Goal: Navigation & Orientation: Find specific page/section

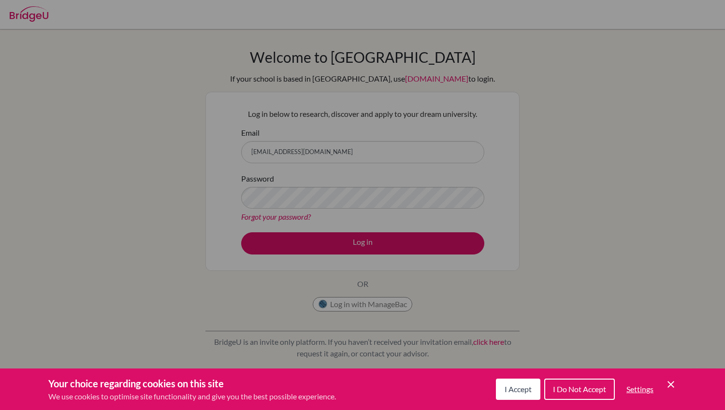
click at [517, 389] on span "I Accept" at bounding box center [517, 389] width 27 height 9
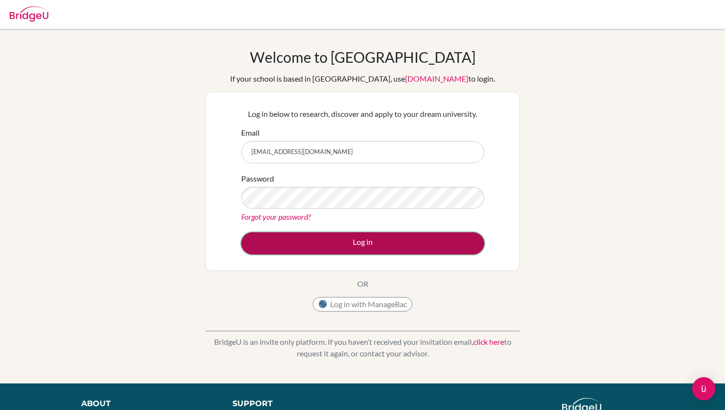
click at [380, 246] on button "Log in" at bounding box center [362, 243] width 243 height 22
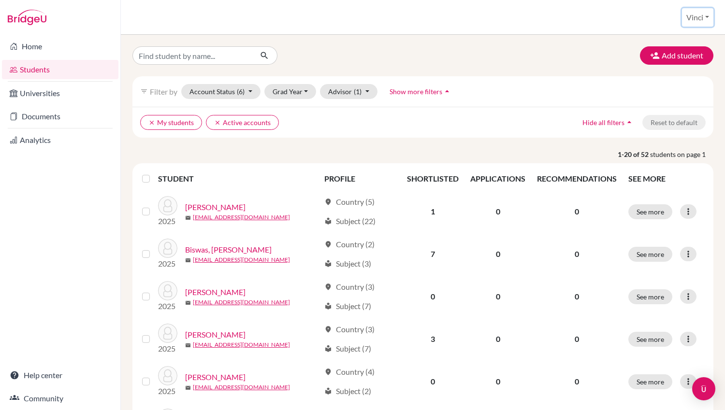
click at [707, 17] on button "Vinci" at bounding box center [697, 17] width 31 height 18
click at [38, 46] on link "Home" at bounding box center [60, 46] width 116 height 19
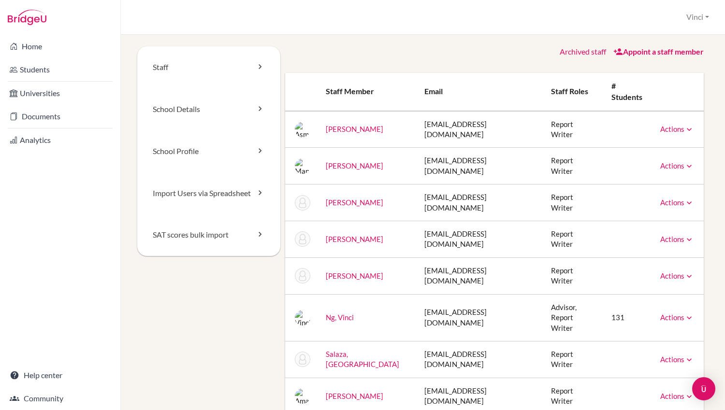
click at [689, 313] on icon at bounding box center [689, 318] width 10 height 10
click at [172, 65] on link "Staff" at bounding box center [208, 67] width 143 height 42
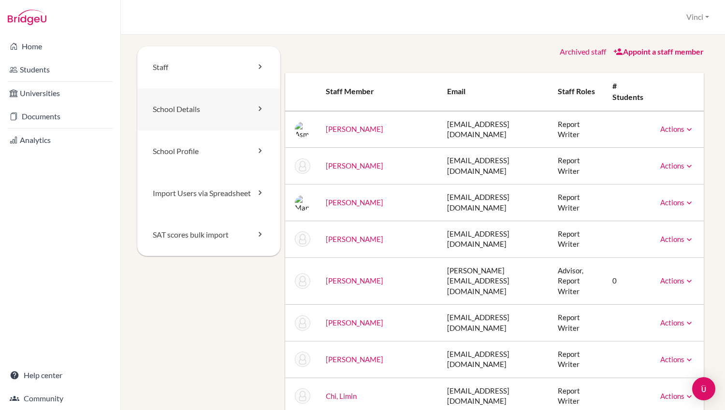
click at [181, 111] on link "School Details" at bounding box center [208, 109] width 143 height 42
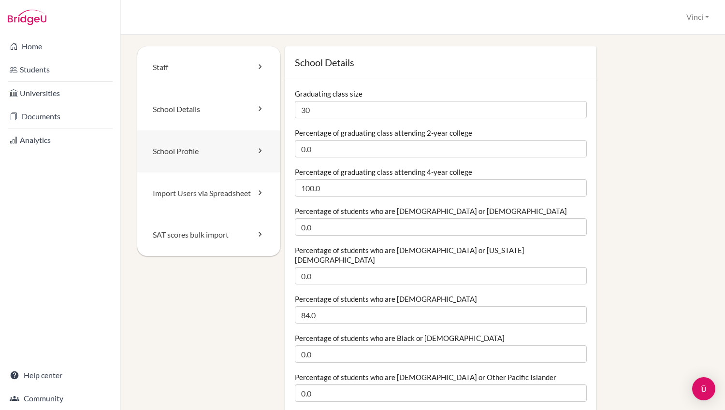
click at [180, 146] on link "School Profile" at bounding box center [208, 151] width 143 height 42
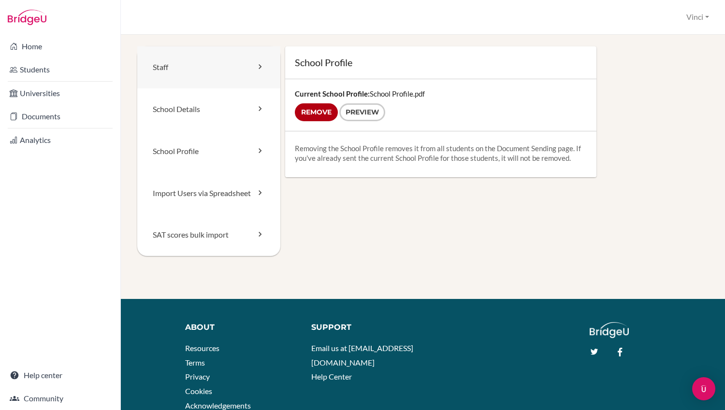
click at [171, 62] on link "Staff" at bounding box center [208, 67] width 143 height 42
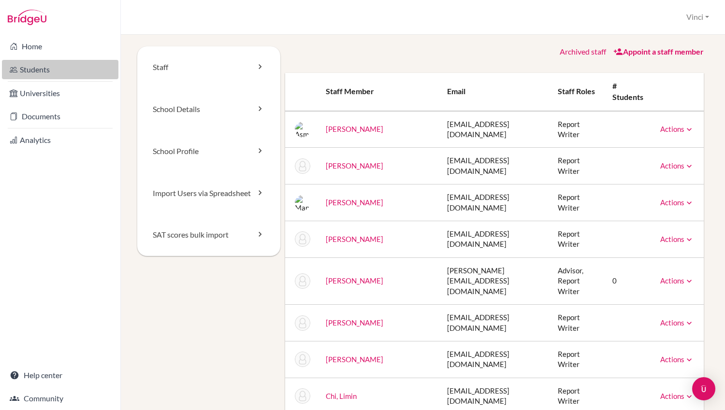
click at [33, 73] on link "Students" at bounding box center [60, 69] width 116 height 19
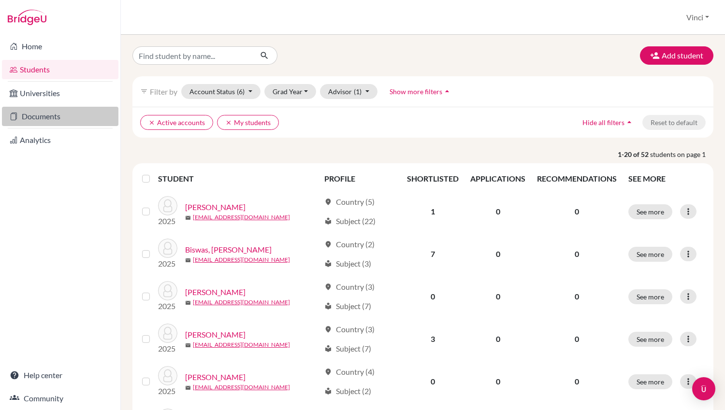
click at [51, 117] on link "Documents" at bounding box center [60, 116] width 116 height 19
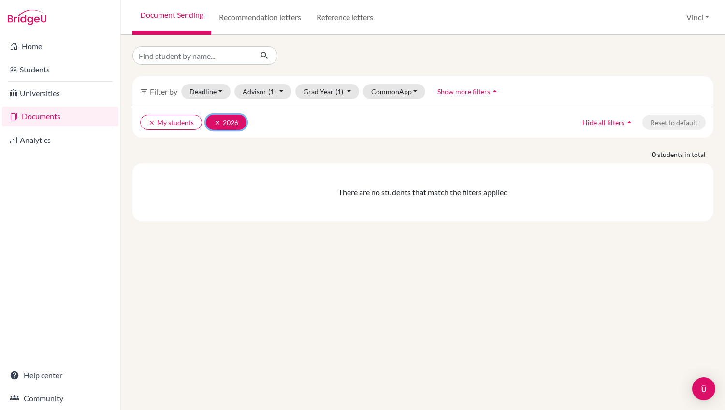
click at [214, 120] on icon "clear" at bounding box center [217, 122] width 7 height 7
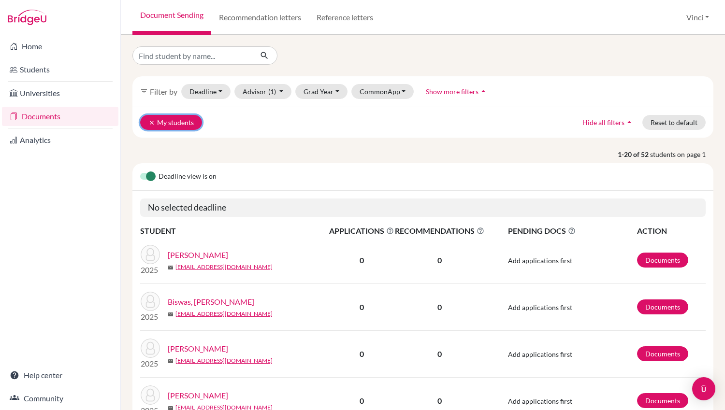
click at [150, 119] on icon "clear" at bounding box center [151, 122] width 7 height 7
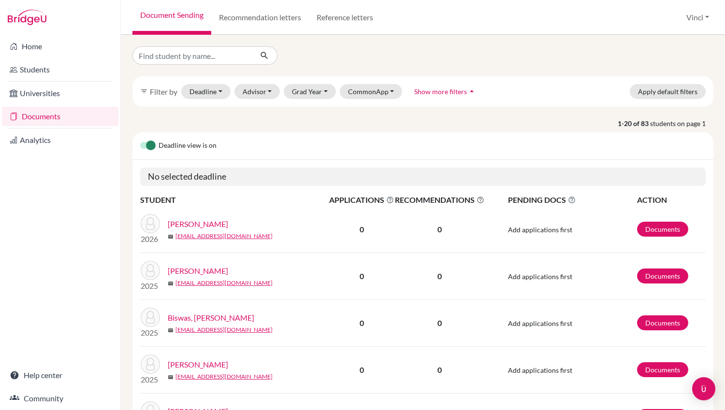
click at [54, 117] on link "Documents" at bounding box center [60, 116] width 116 height 19
click at [36, 47] on link "Home" at bounding box center [60, 46] width 116 height 19
